Goal: Information Seeking & Learning: Learn about a topic

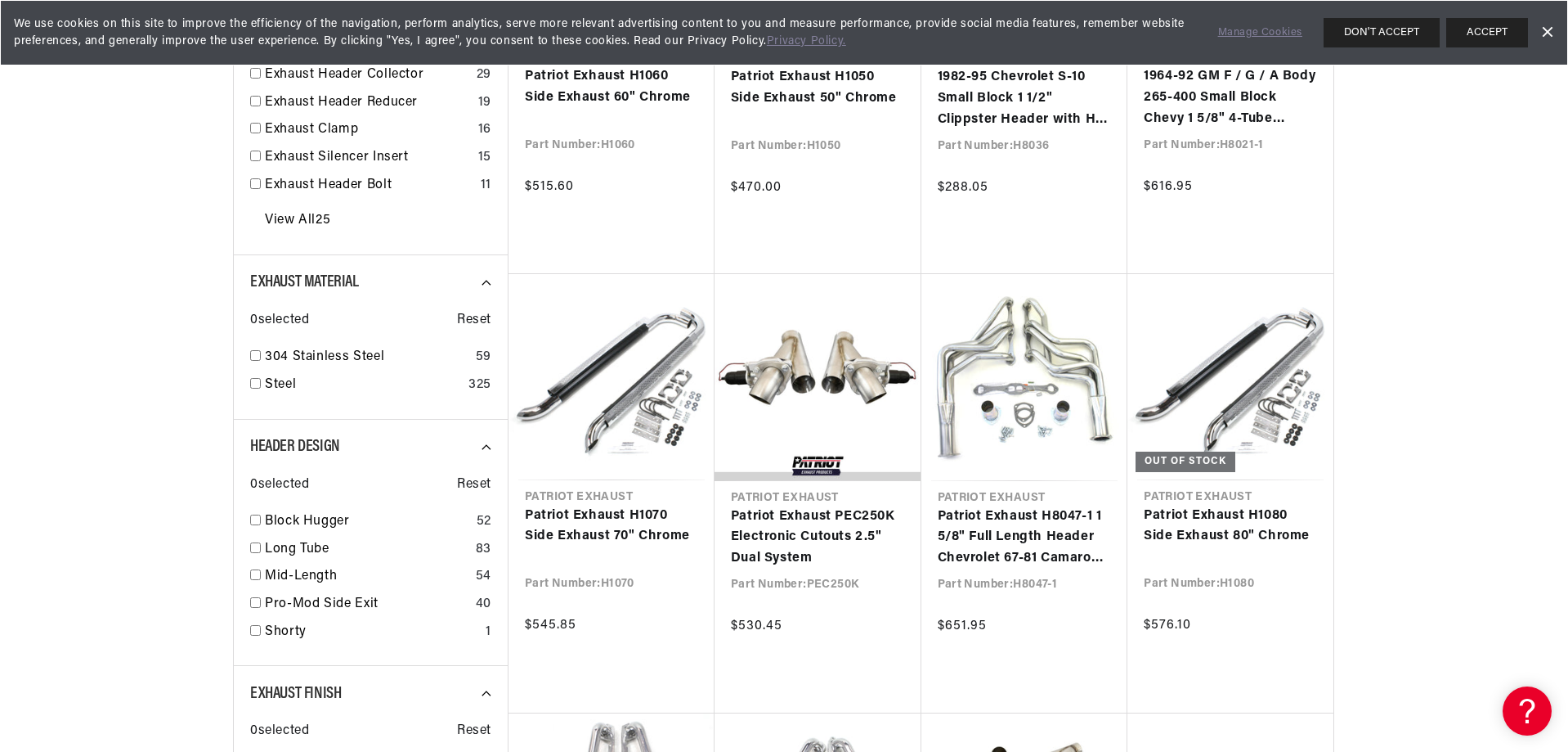
scroll to position [0, 2043]
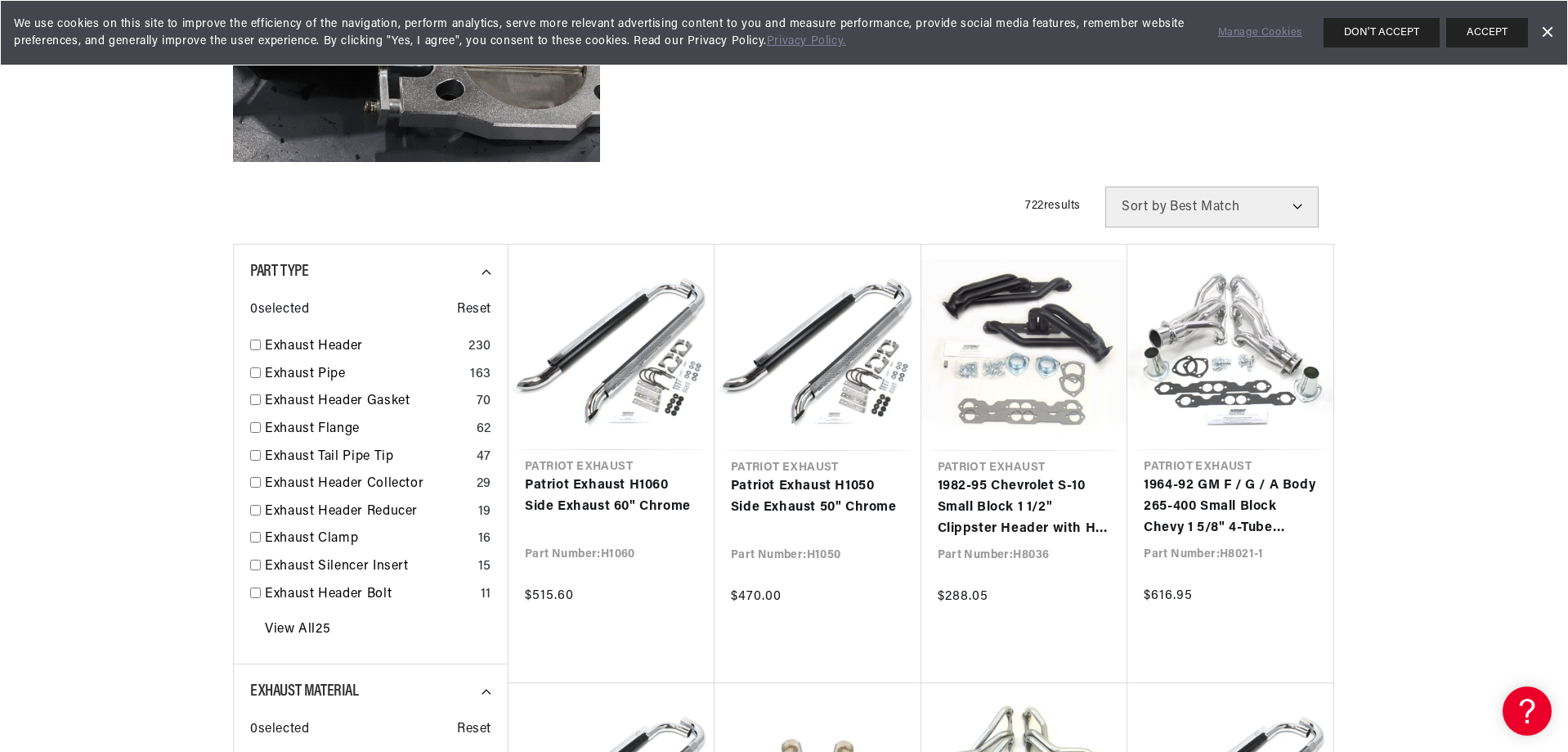
scroll to position [0, 2043]
click at [253, 374] on input "checkbox" at bounding box center [256, 372] width 11 height 11
checkbox input "false"
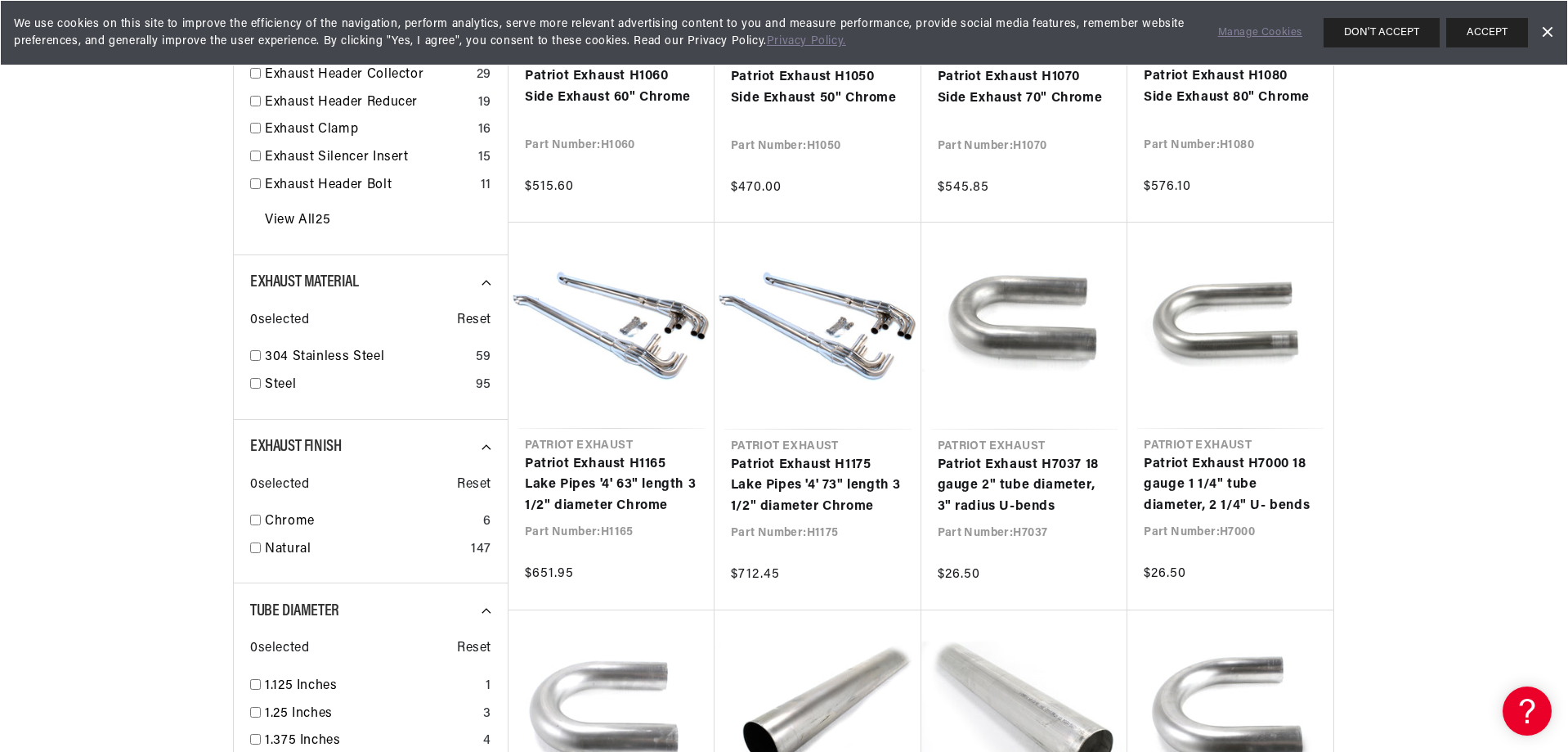
scroll to position [0, 1021]
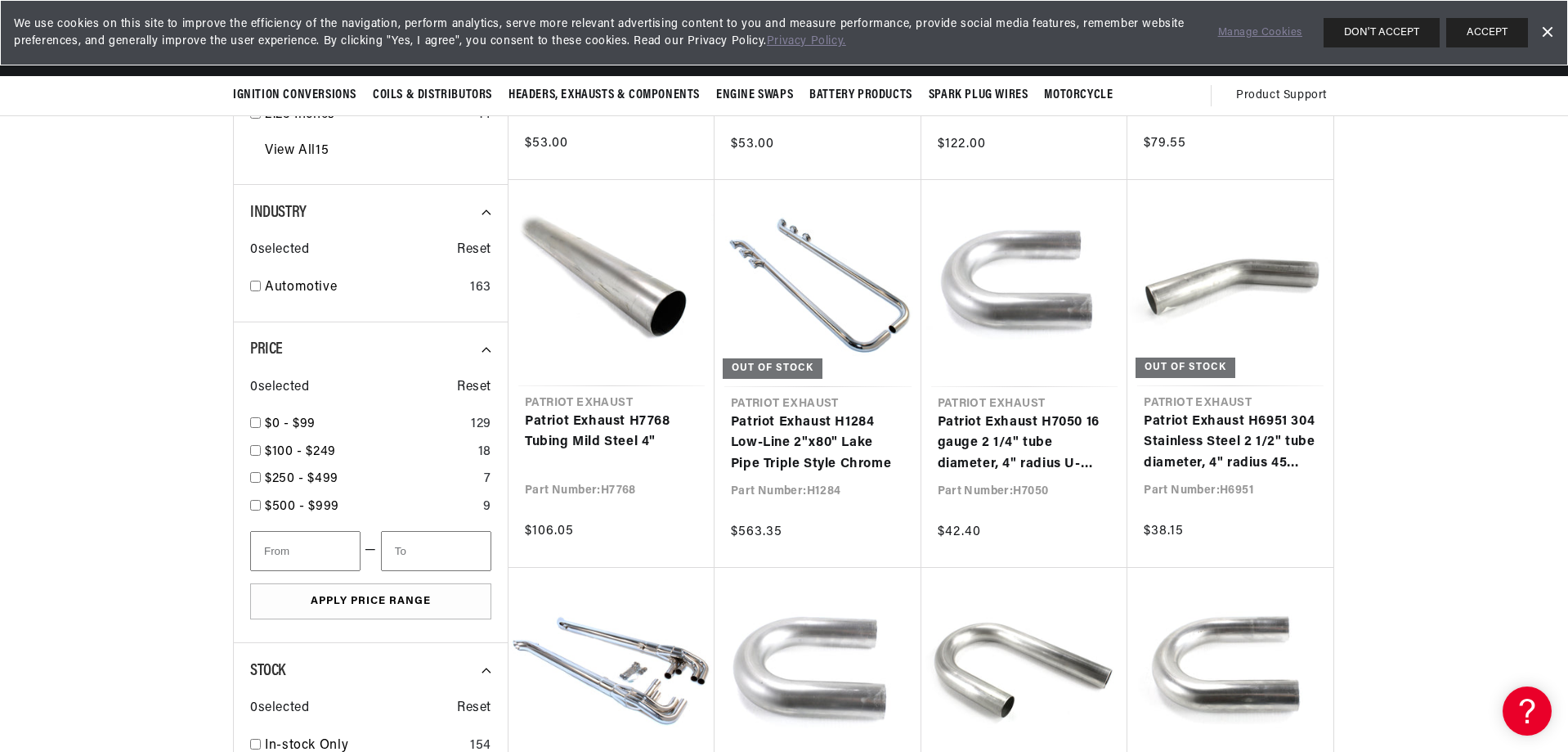
scroll to position [0, 2043]
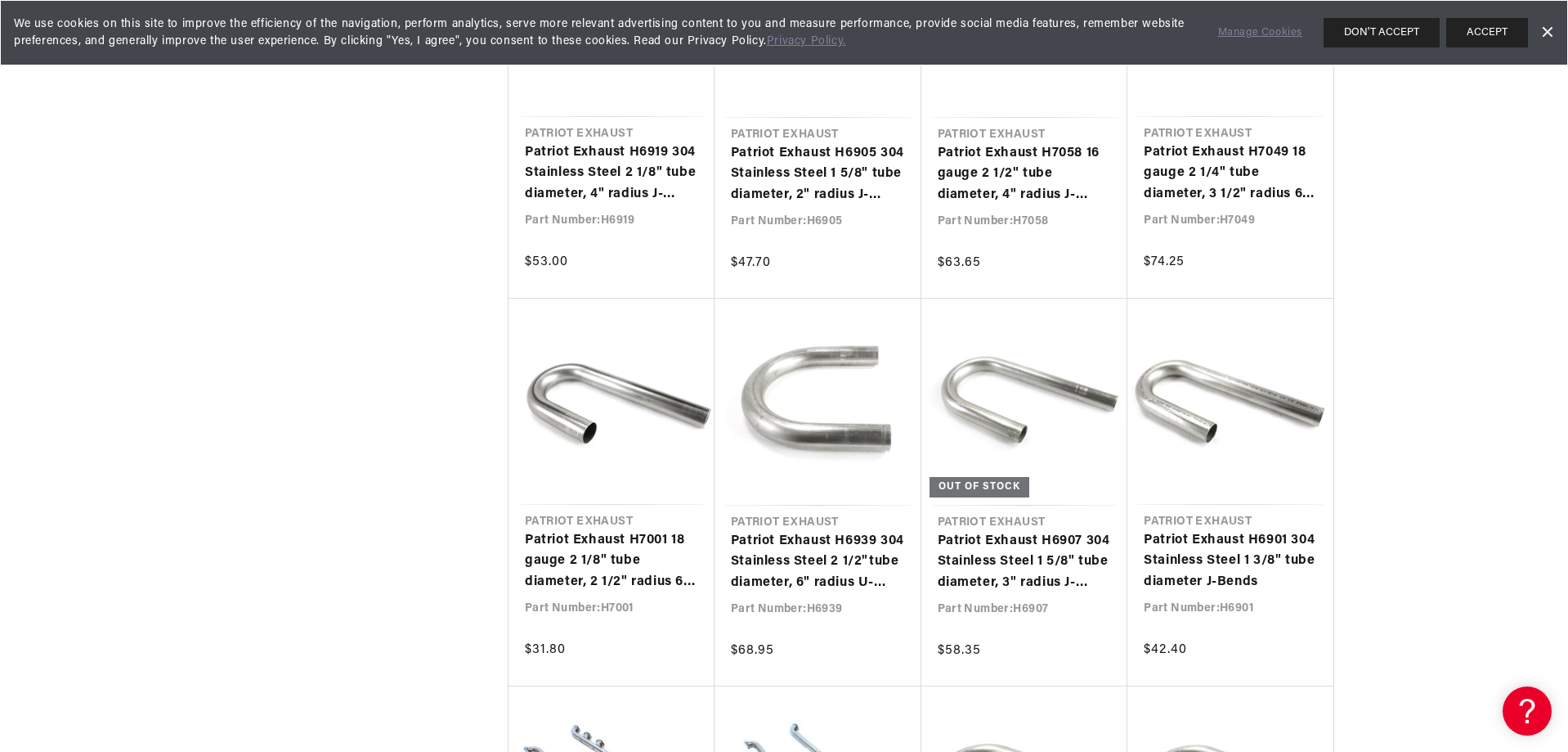
scroll to position [0, 1021]
